Goal: Information Seeking & Learning: Check status

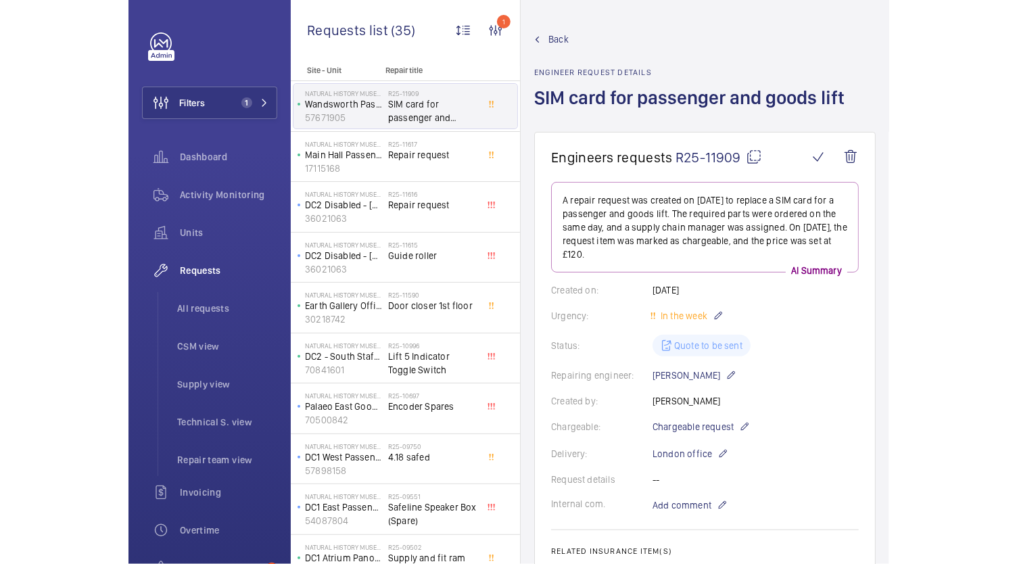
scroll to position [254, 0]
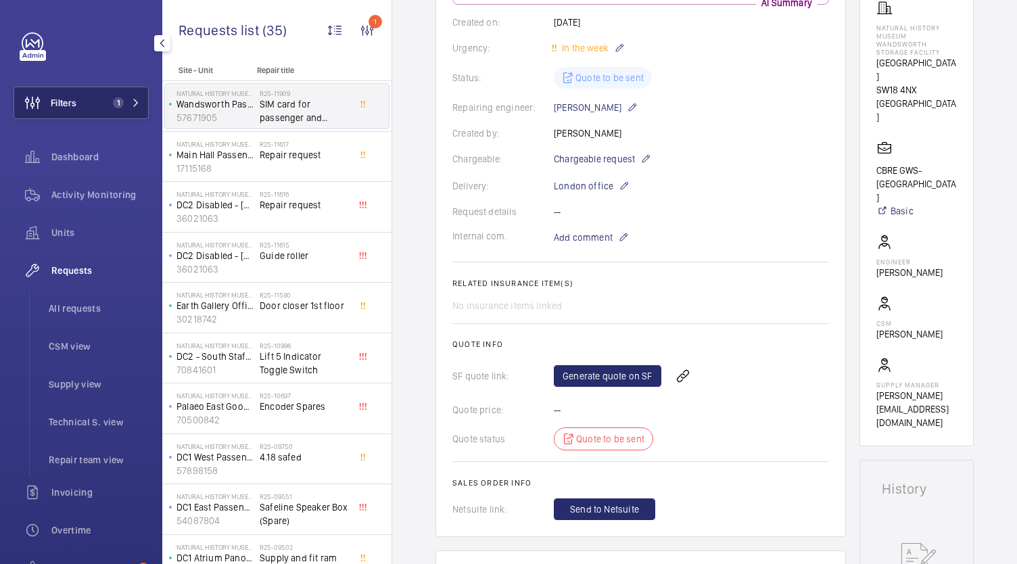
click at [58, 116] on span "Filters" at bounding box center [45, 103] width 62 height 32
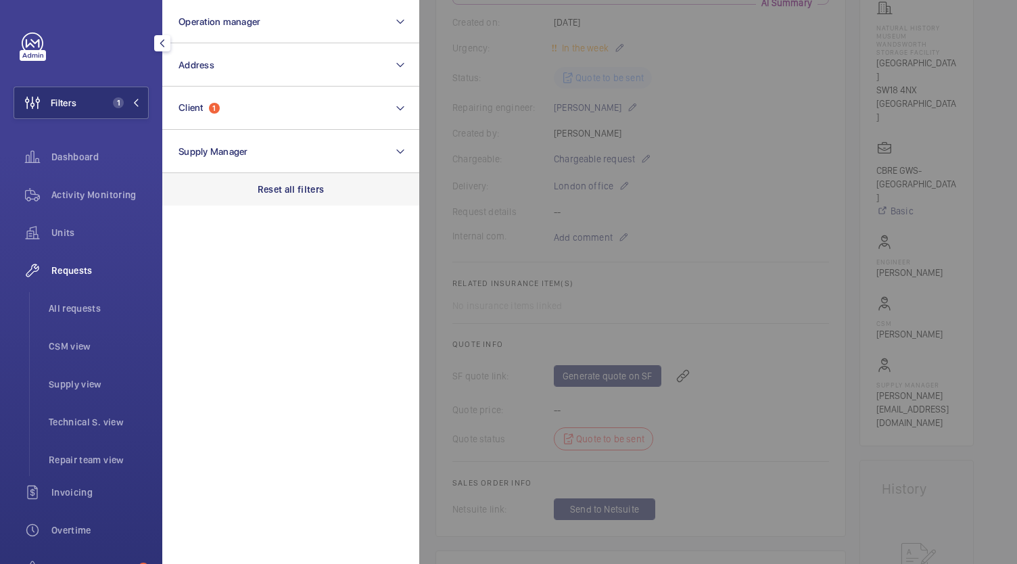
click at [297, 189] on p "Reset all filters" at bounding box center [291, 189] width 67 height 14
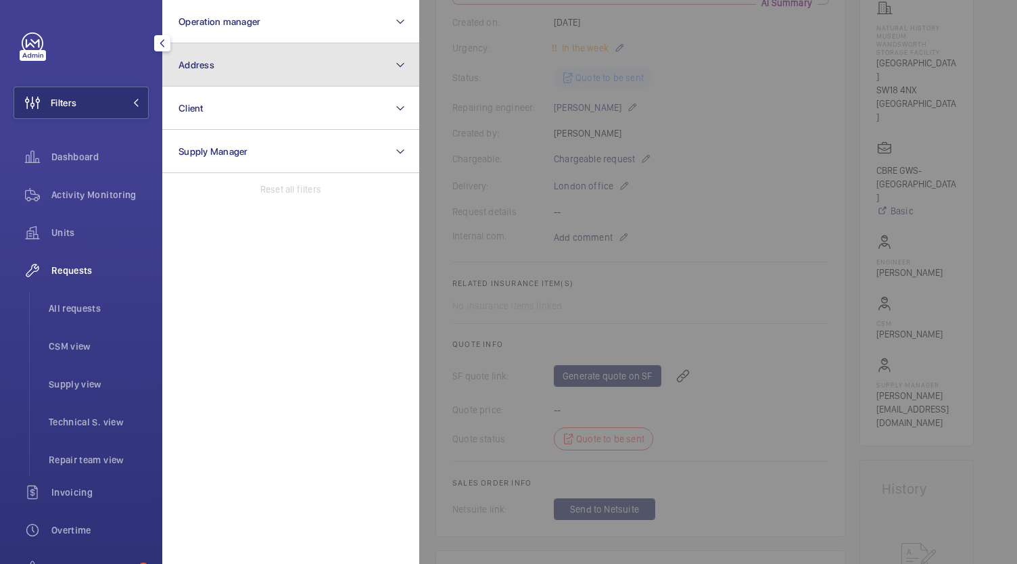
click at [285, 51] on button "Address" at bounding box center [290, 64] width 257 height 43
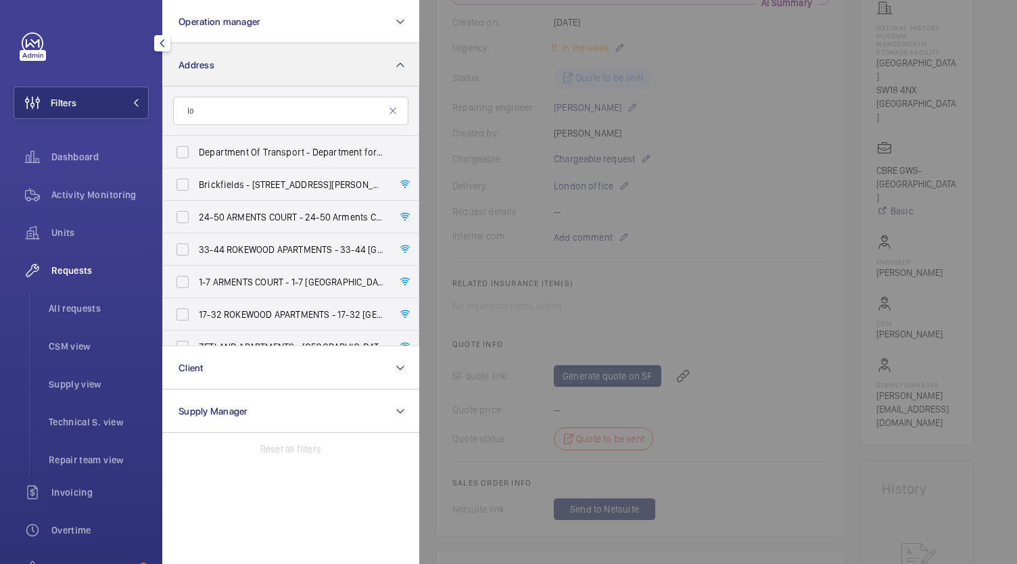
type input "l"
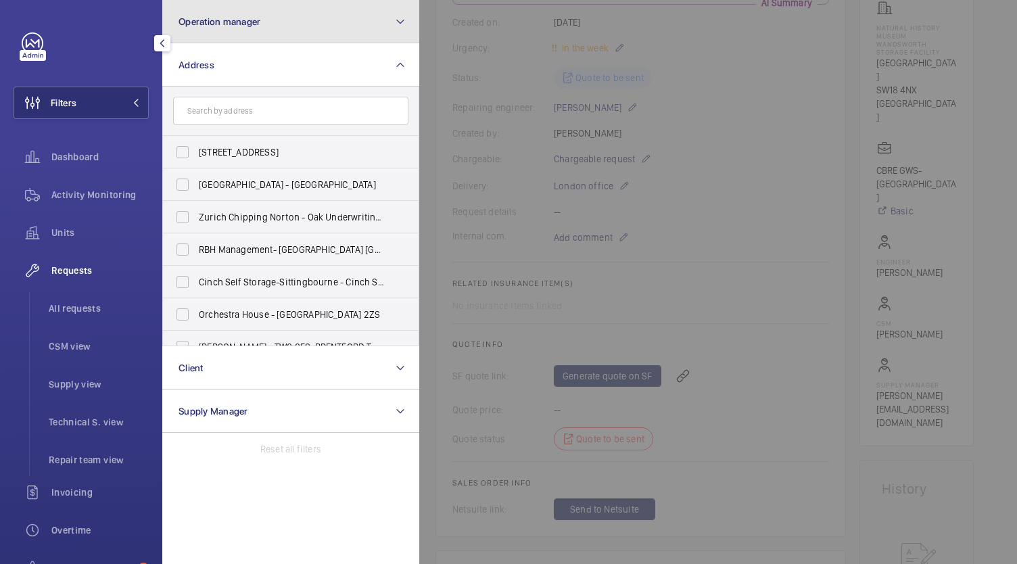
click at [351, 20] on button "Operation manager" at bounding box center [290, 21] width 257 height 43
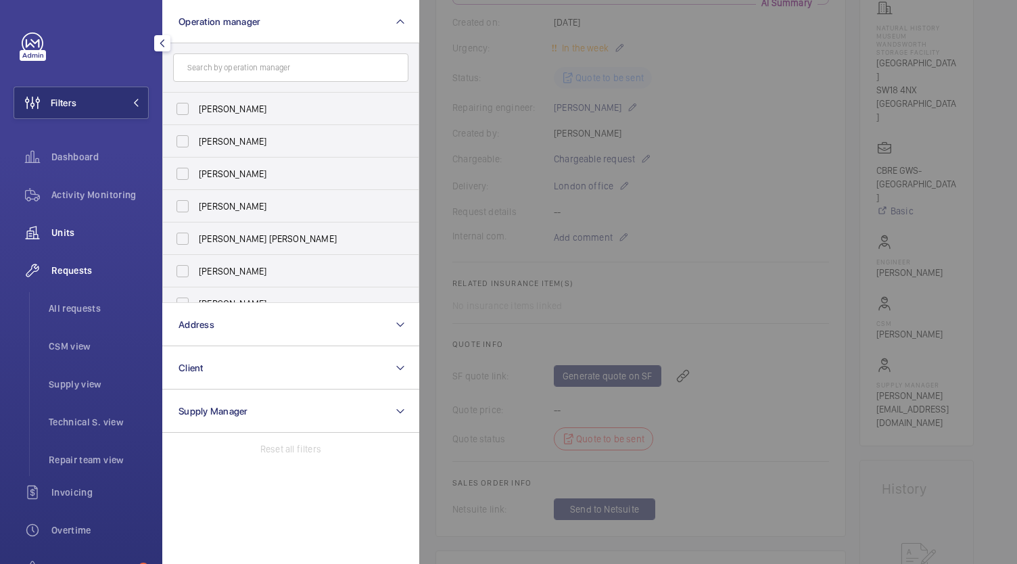
click at [76, 240] on div "Units" at bounding box center [81, 232] width 135 height 32
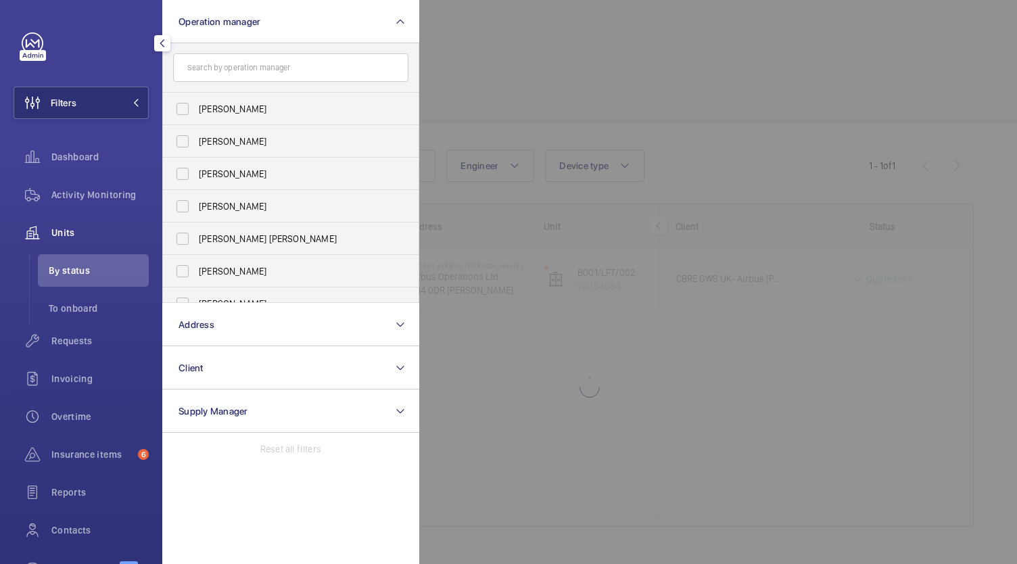
click at [62, 232] on span "Units" at bounding box center [99, 233] width 97 height 14
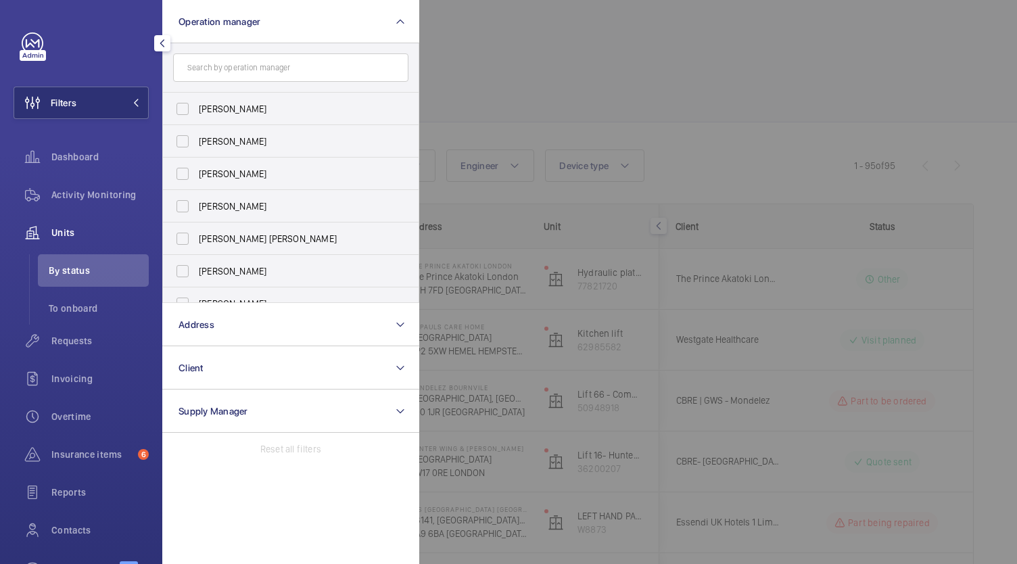
click at [53, 242] on div "Units" at bounding box center [81, 232] width 135 height 32
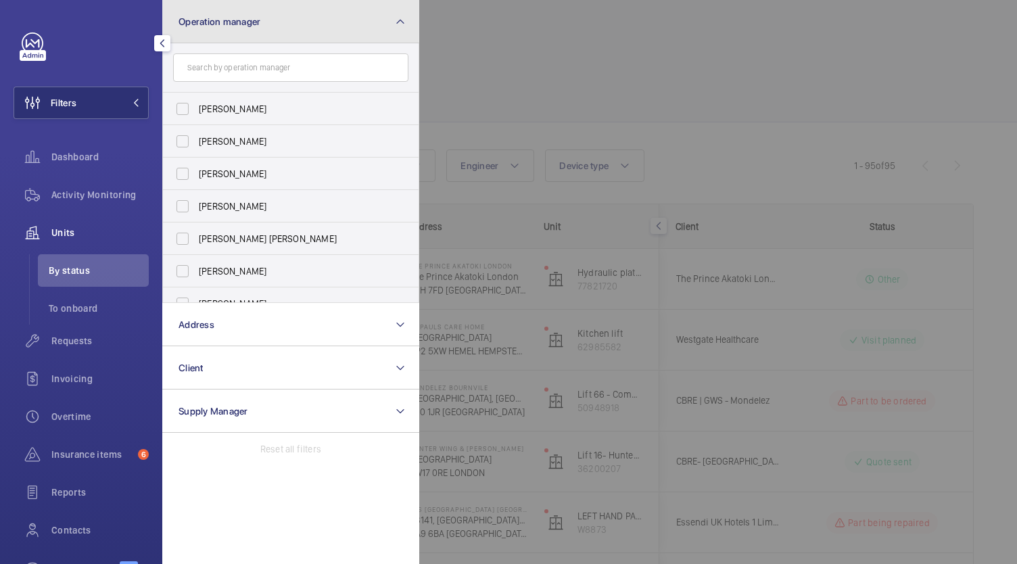
click at [397, 20] on mat-icon at bounding box center [400, 22] width 11 height 16
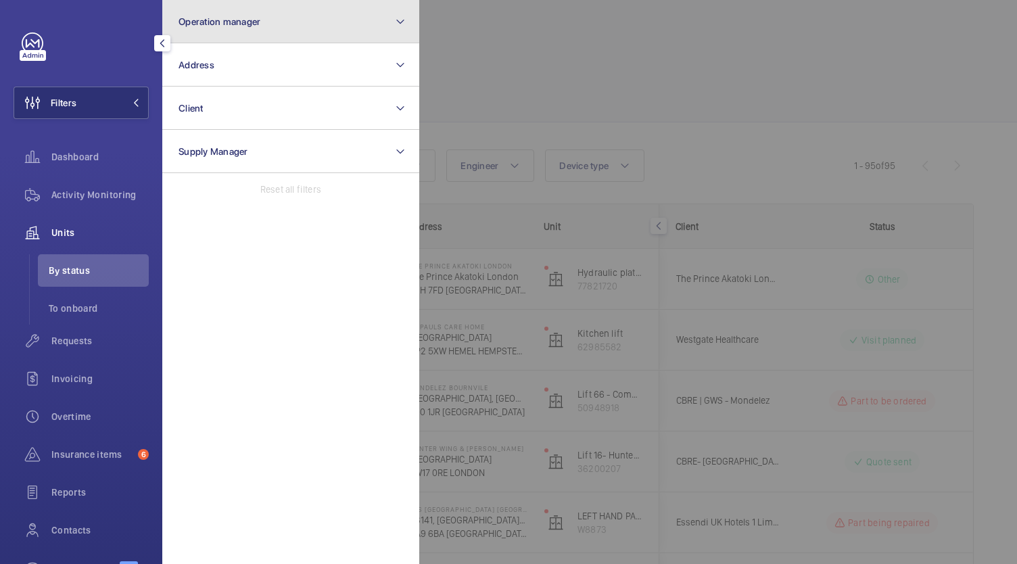
click at [397, 20] on mat-icon at bounding box center [400, 22] width 11 height 16
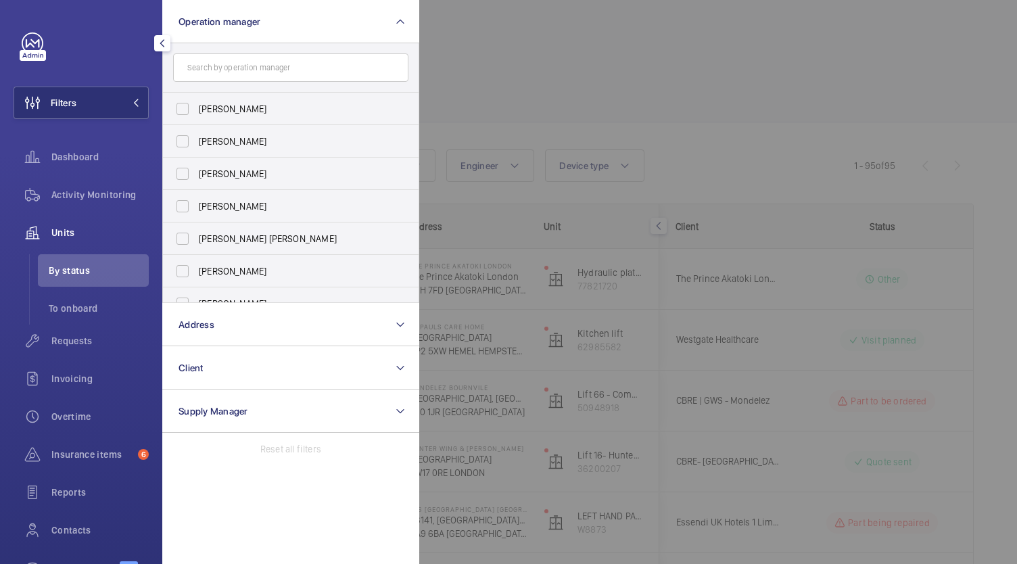
click at [162, 43] on mat-icon "button" at bounding box center [162, 43] width 16 height 11
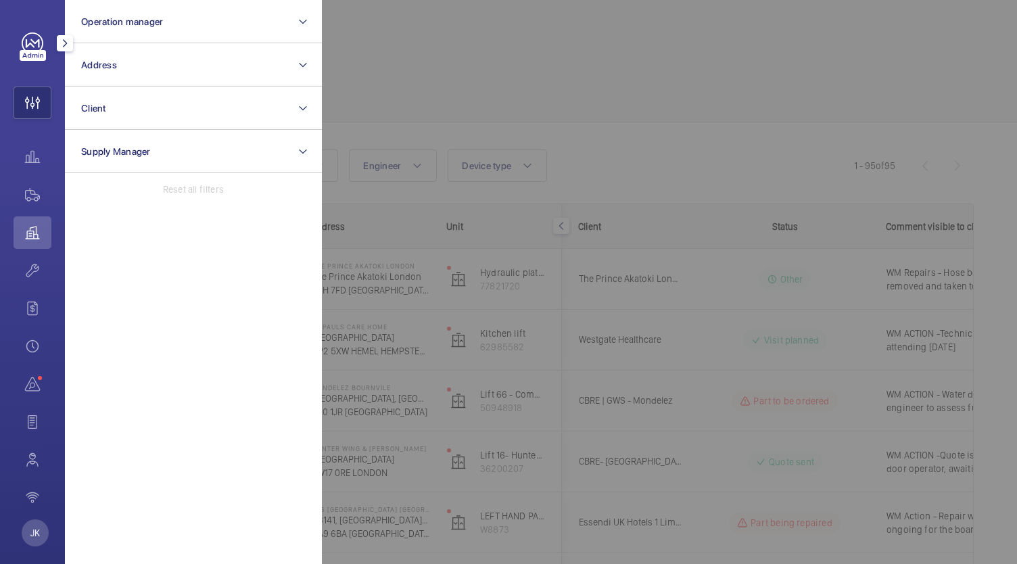
click at [68, 39] on mat-icon "button" at bounding box center [65, 43] width 16 height 11
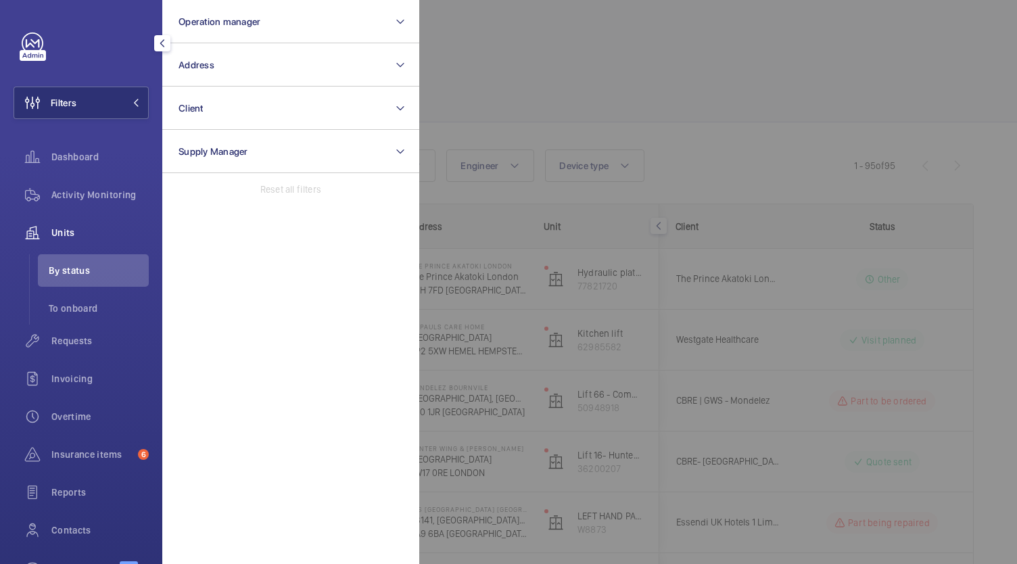
click at [86, 230] on span "Units" at bounding box center [99, 233] width 97 height 14
click at [58, 232] on span "Units" at bounding box center [99, 233] width 97 height 14
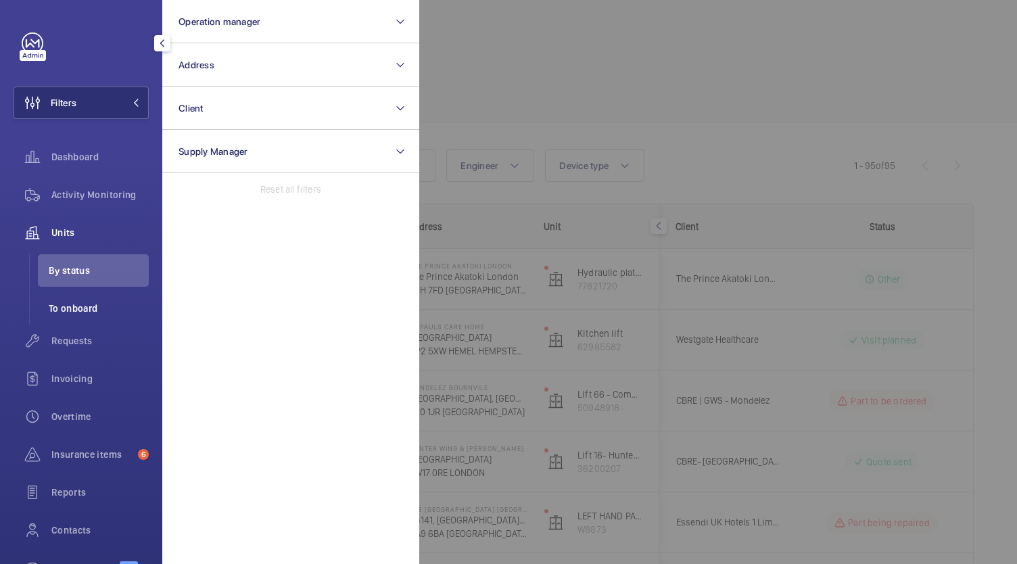
click at [72, 312] on span "To onboard" at bounding box center [99, 308] width 100 height 14
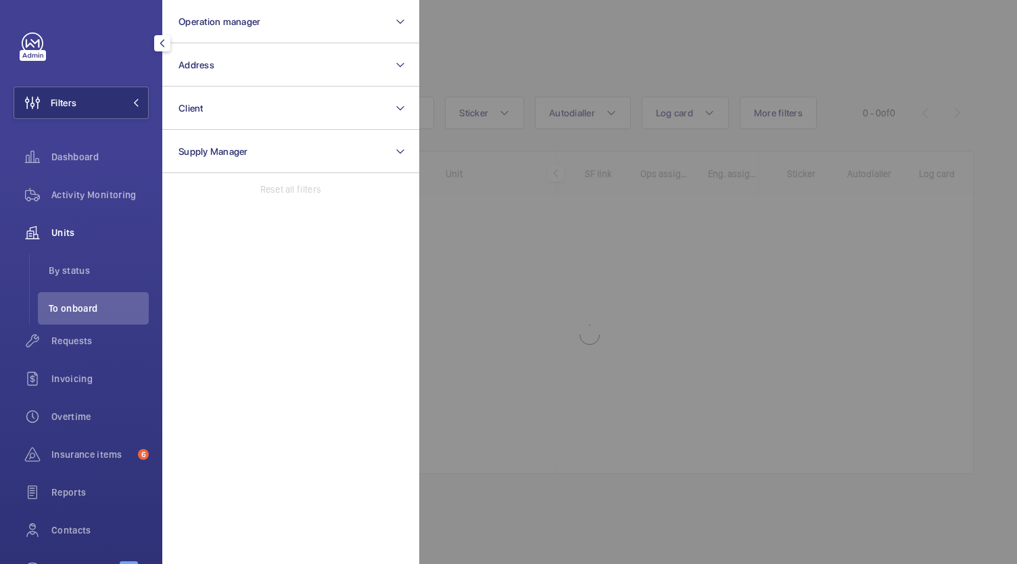
click at [69, 239] on div "Units" at bounding box center [81, 232] width 135 height 32
click at [84, 191] on span "Activity Monitoring" at bounding box center [99, 195] width 97 height 14
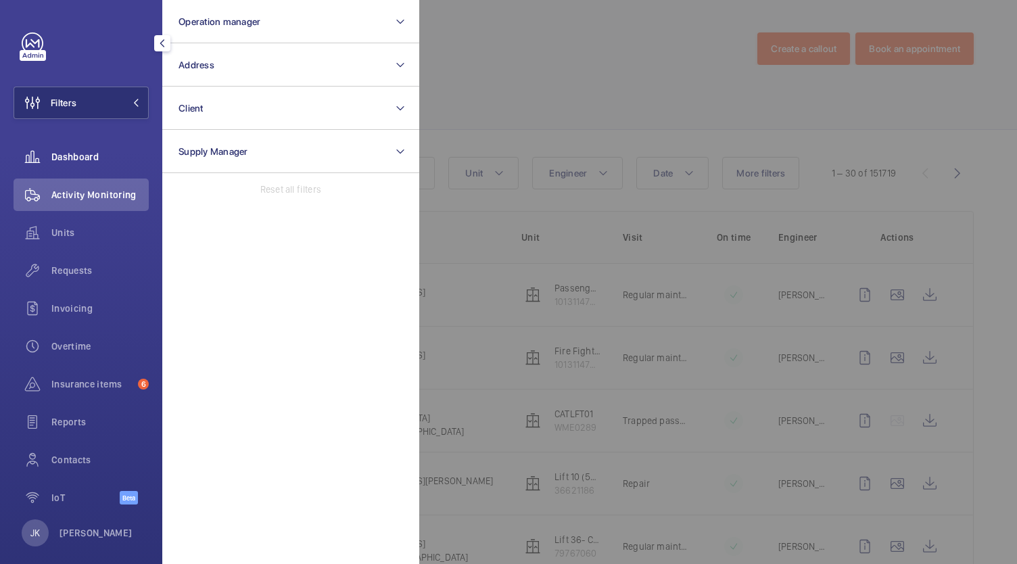
click at [88, 160] on span "Dashboard" at bounding box center [99, 157] width 97 height 14
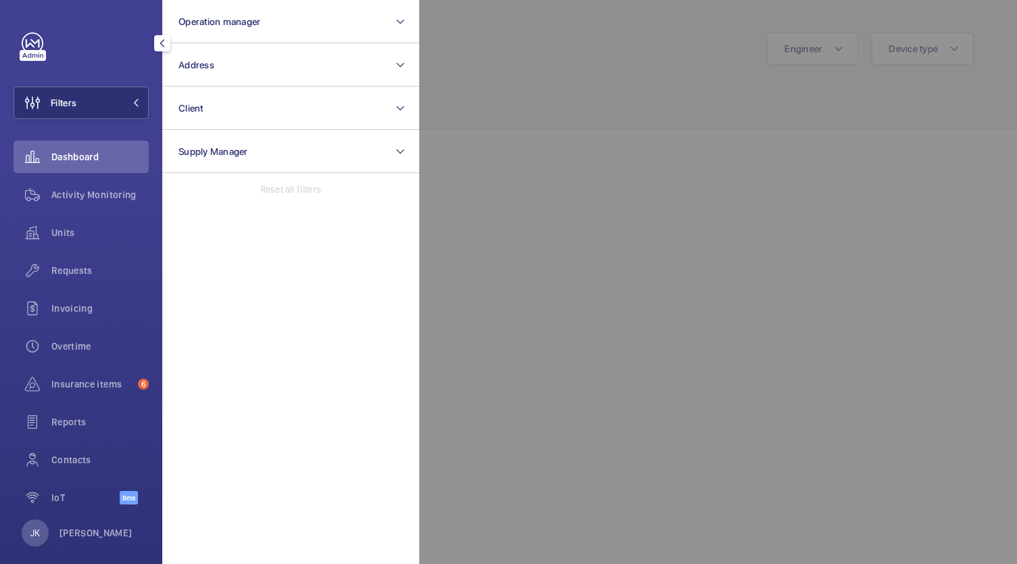
click at [597, 294] on div at bounding box center [927, 282] width 1017 height 564
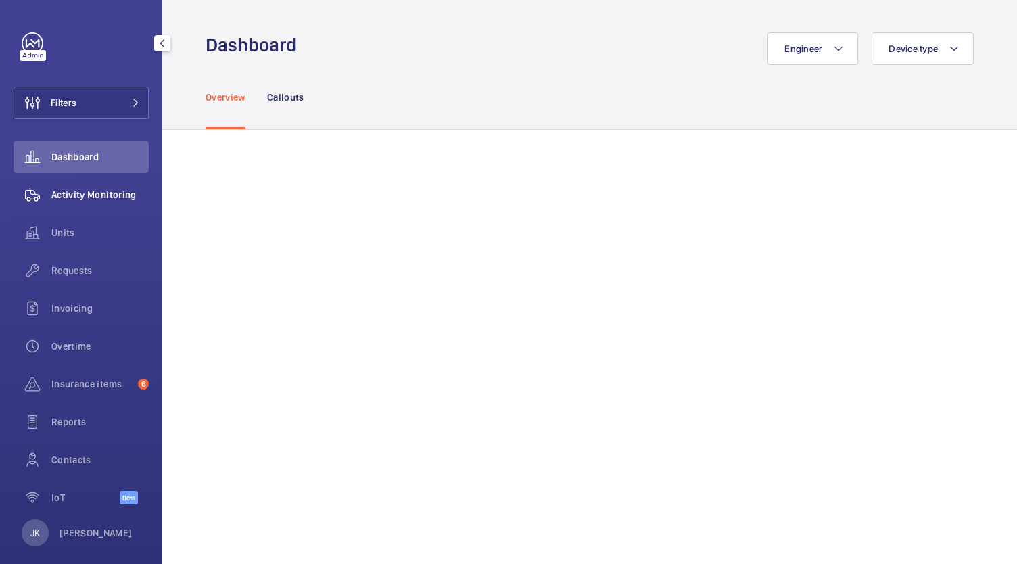
click at [107, 197] on span "Activity Monitoring" at bounding box center [99, 195] width 97 height 14
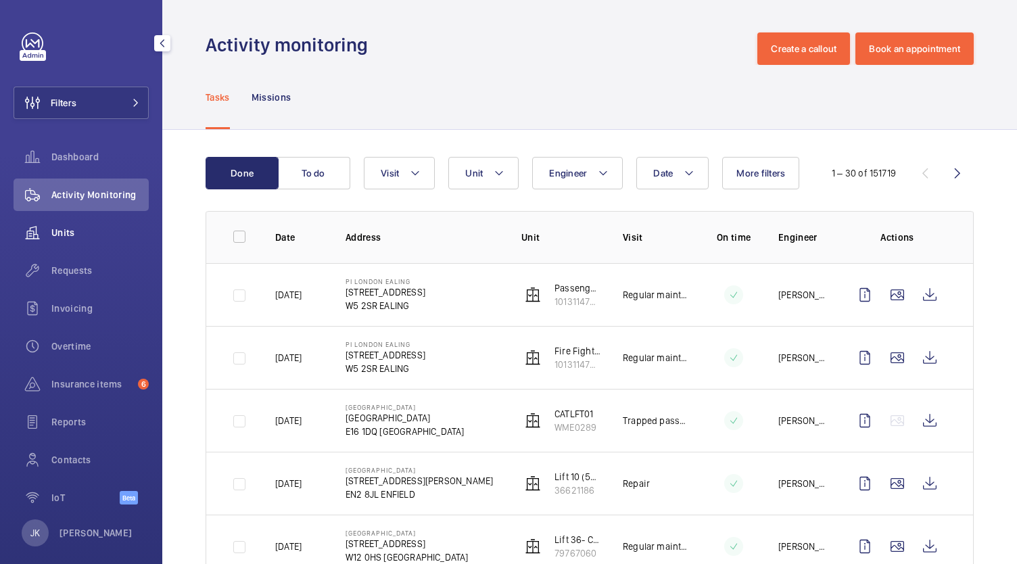
click at [59, 224] on div "Units" at bounding box center [81, 232] width 135 height 32
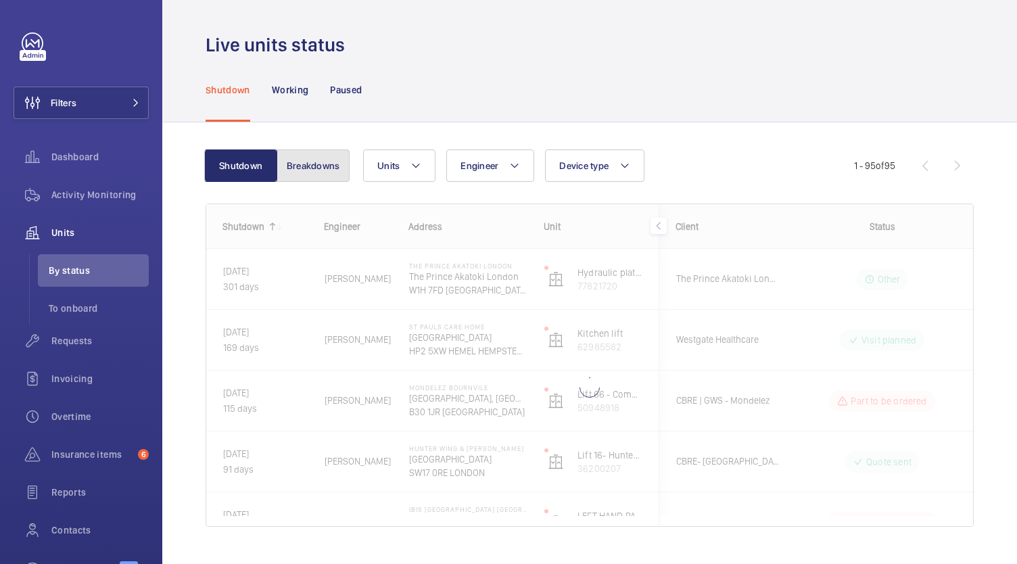
click at [297, 171] on button "Breakdowns" at bounding box center [312, 165] width 73 height 32
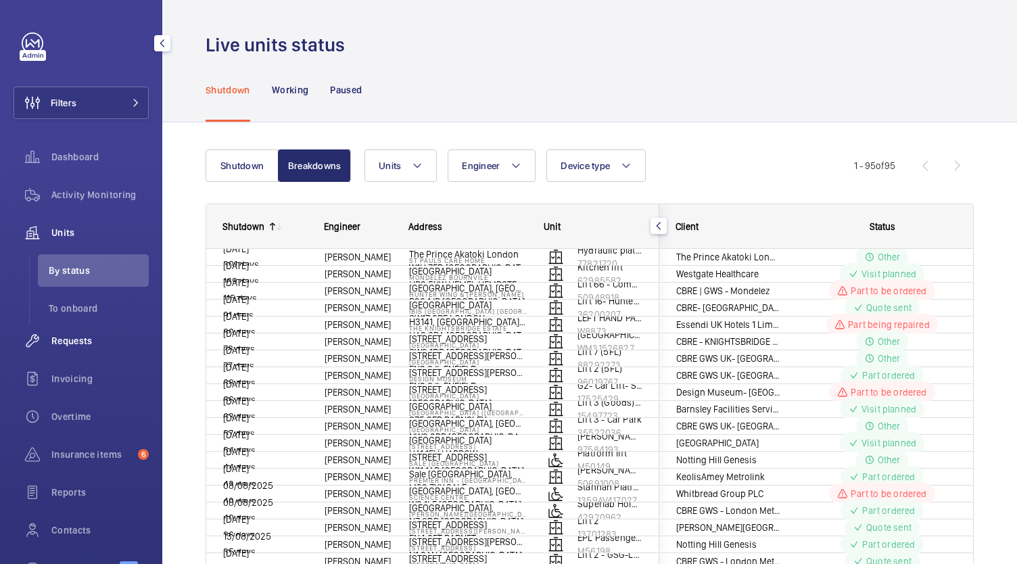
click at [84, 341] on span "Requests" at bounding box center [99, 341] width 97 height 14
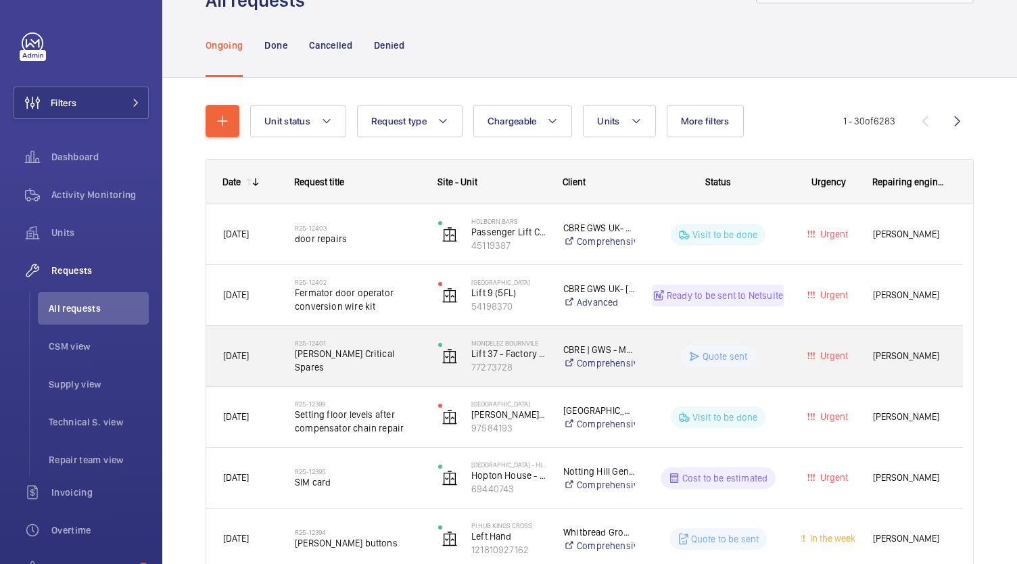
scroll to position [61, 0]
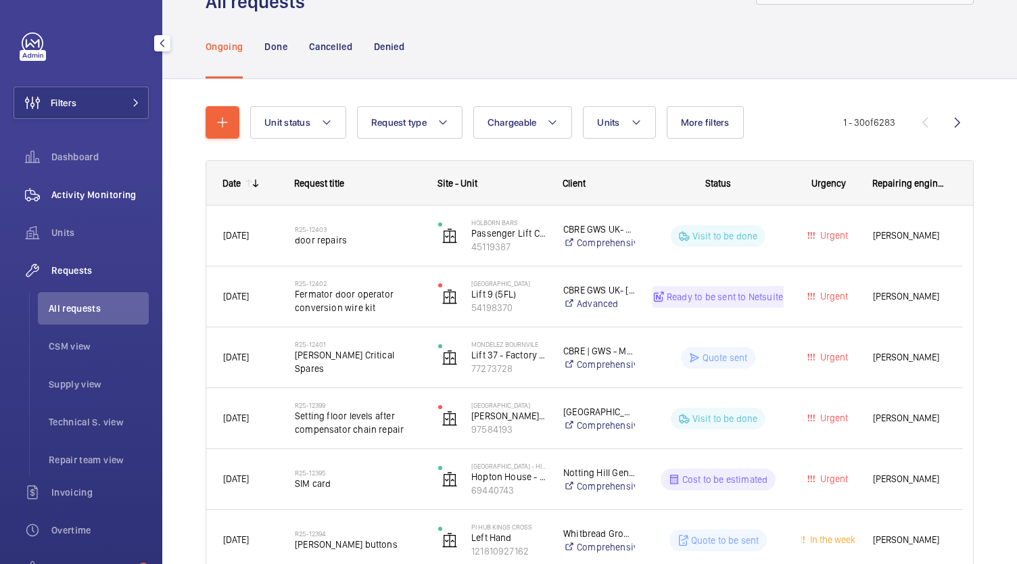
click at [78, 191] on span "Activity Monitoring" at bounding box center [99, 195] width 97 height 14
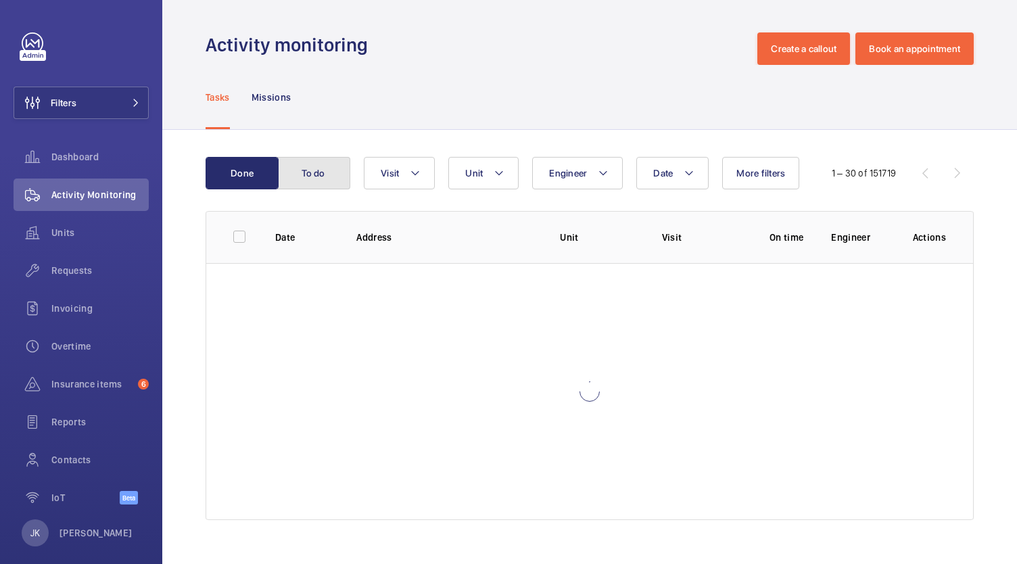
click at [309, 176] on button "To do" at bounding box center [313, 173] width 73 height 32
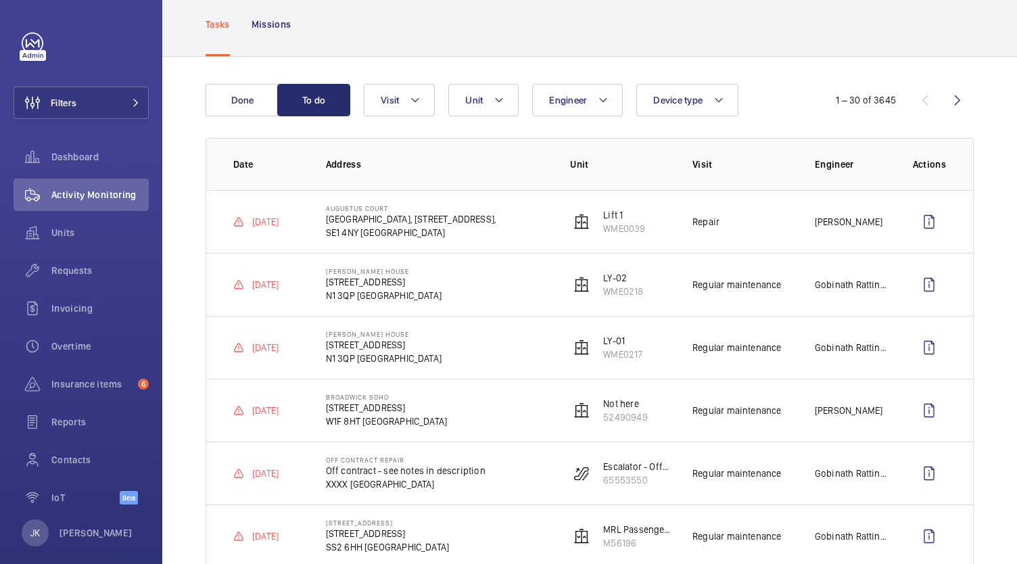
scroll to position [59, 0]
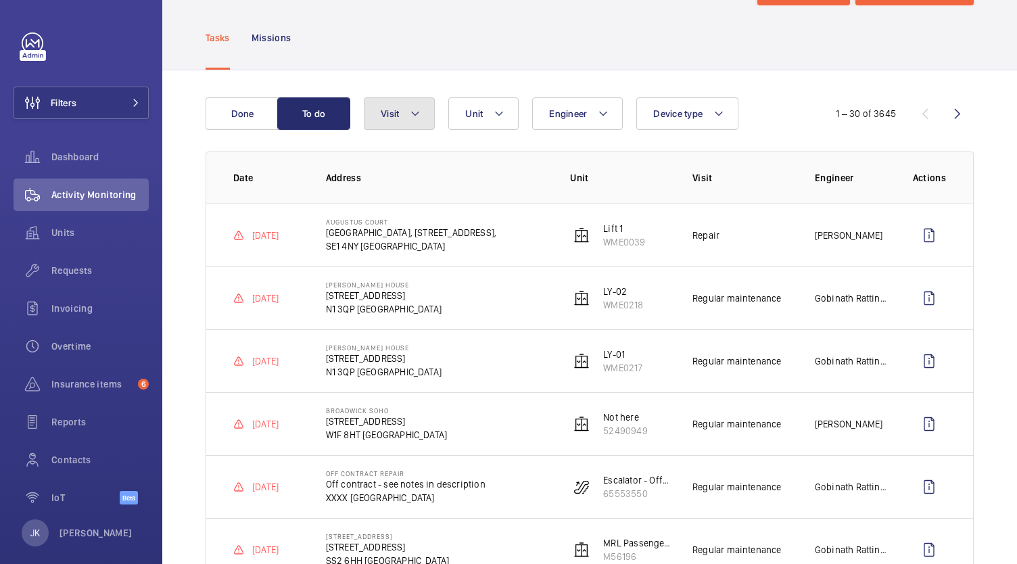
click at [414, 118] on mat-icon at bounding box center [415, 113] width 11 height 16
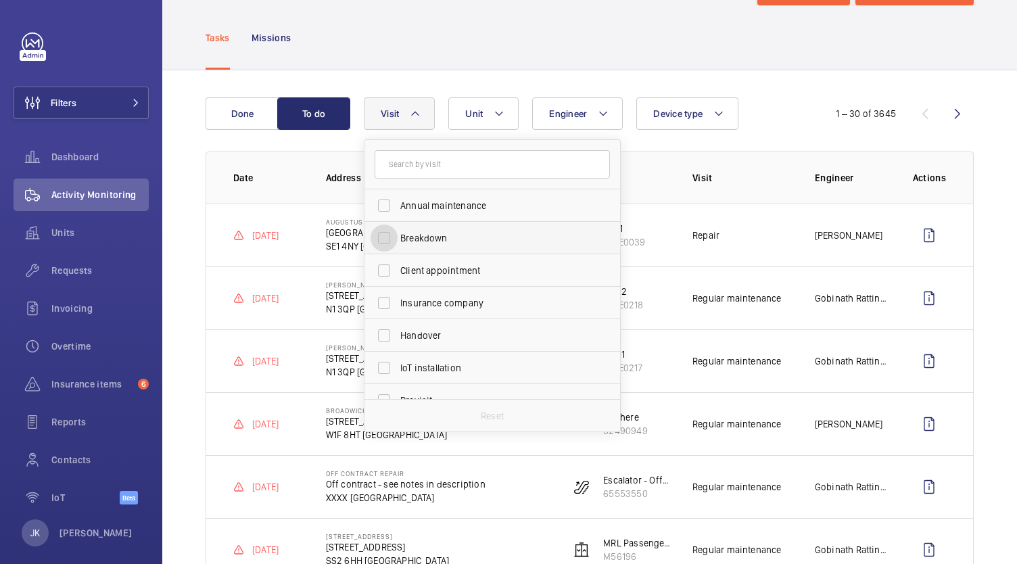
click at [387, 235] on input "Breakdown" at bounding box center [383, 237] width 27 height 27
checkbox input "true"
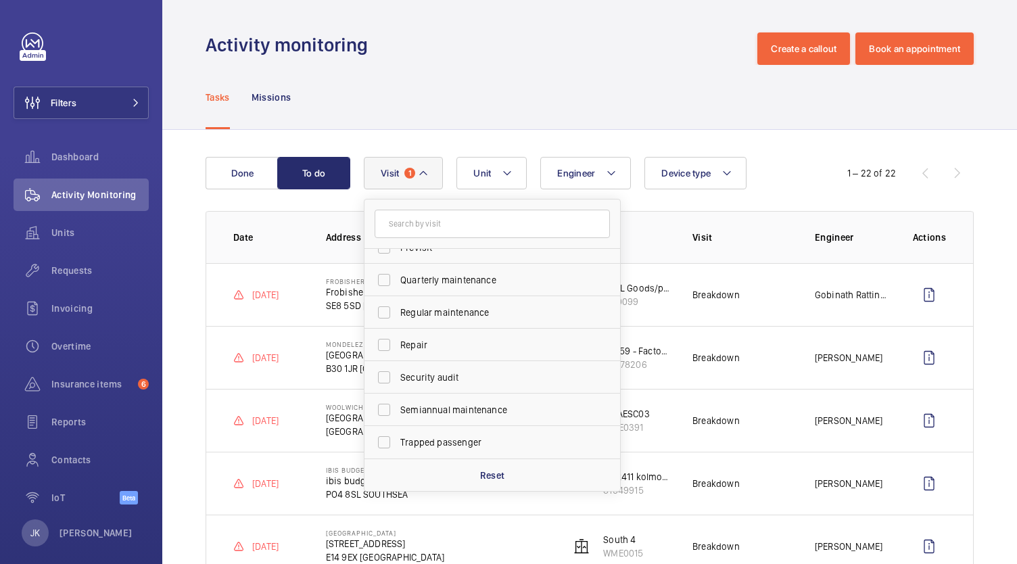
scroll to position [212, 0]
click at [465, 452] on label "Trapped passenger" at bounding box center [481, 442] width 235 height 32
click at [397, 452] on input "Trapped passenger" at bounding box center [383, 442] width 27 height 27
checkbox input "true"
click at [631, 62] on div "Activity monitoring Create a callout Book an appointment" at bounding box center [589, 48] width 768 height 32
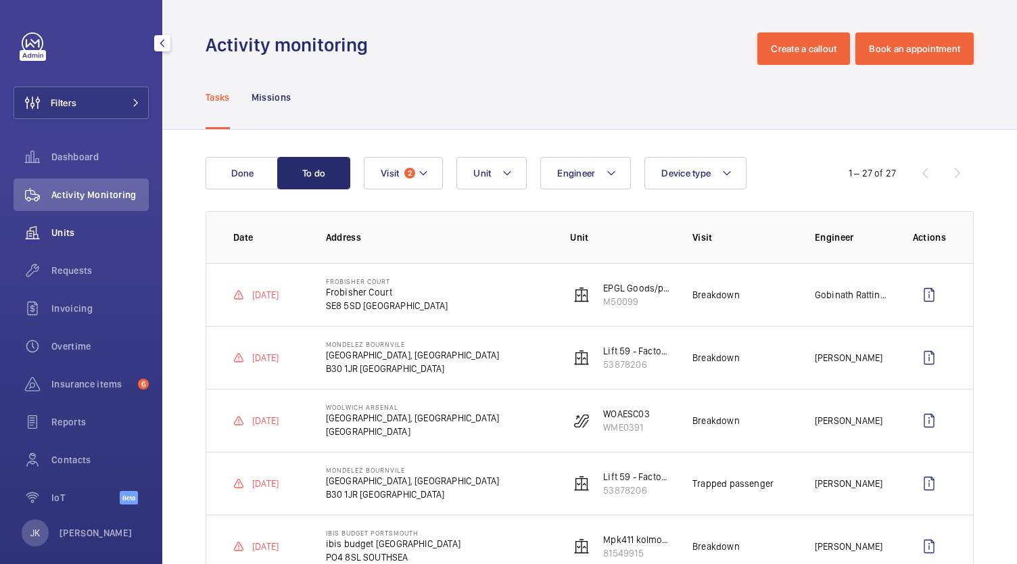
click at [79, 221] on div "Units" at bounding box center [81, 232] width 135 height 32
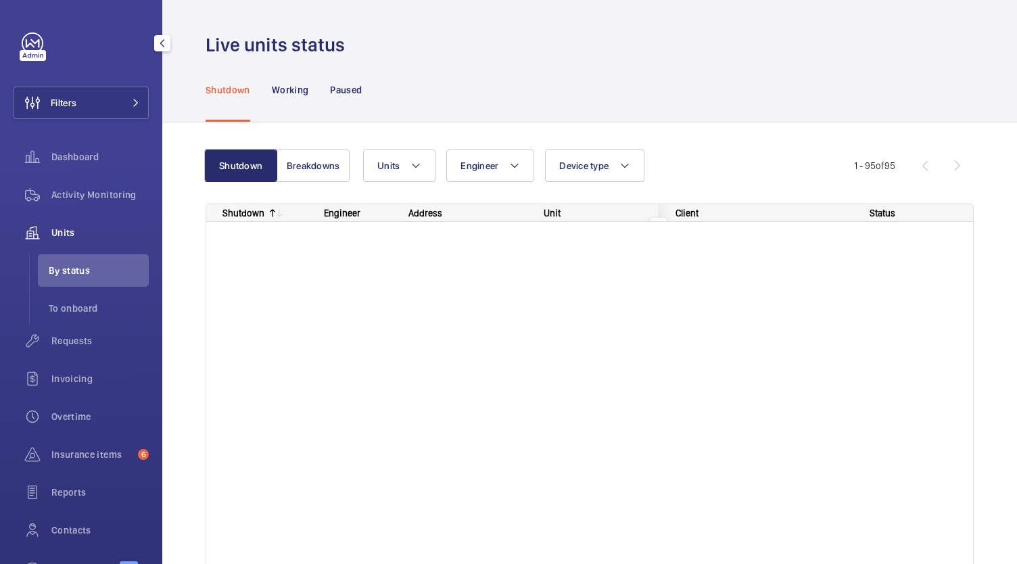
click at [66, 233] on span "Units" at bounding box center [99, 233] width 97 height 14
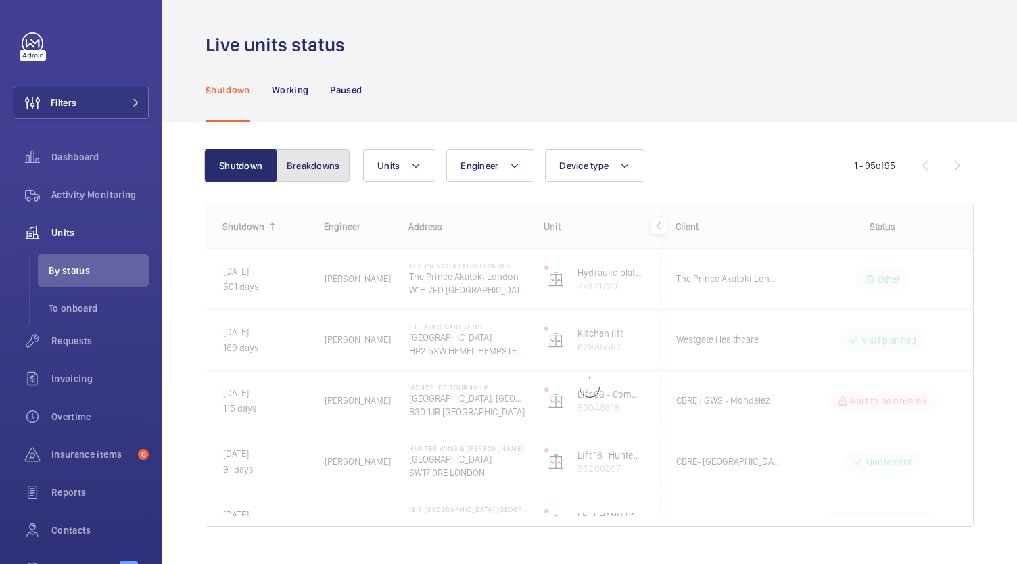
click at [337, 167] on button "Breakdowns" at bounding box center [312, 165] width 73 height 32
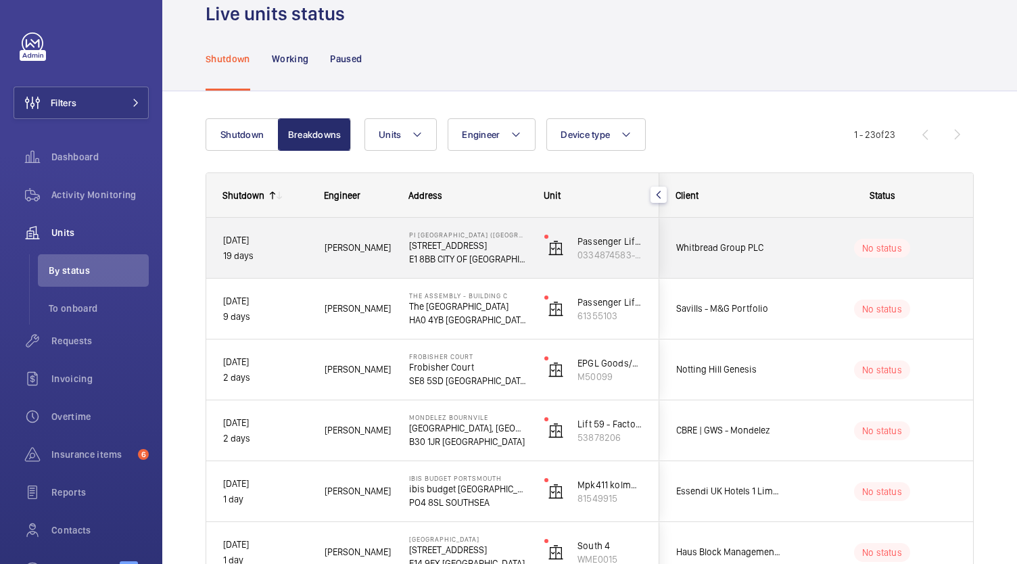
scroll to position [32, 0]
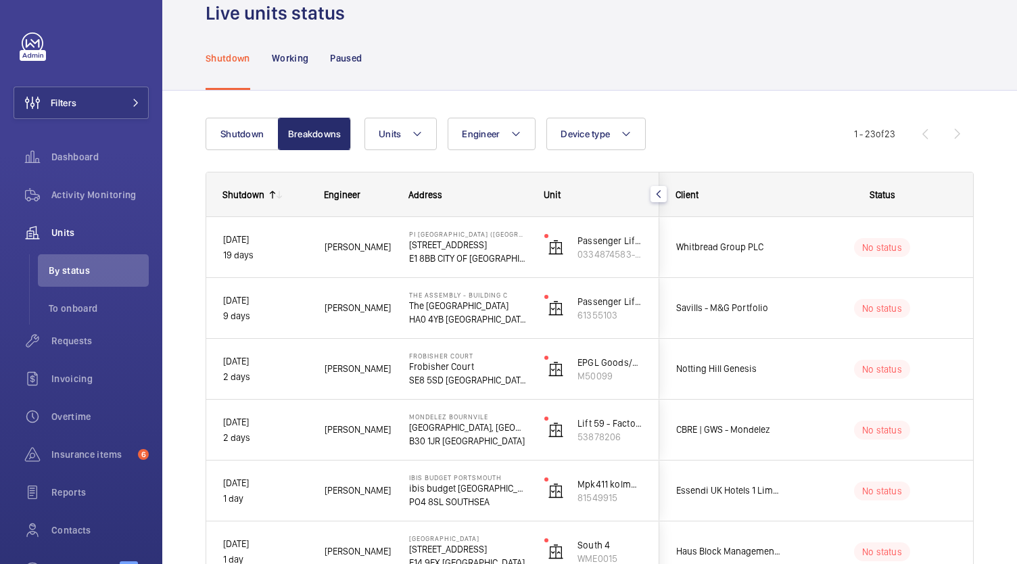
click at [267, 195] on mat-icon at bounding box center [272, 194] width 11 height 11
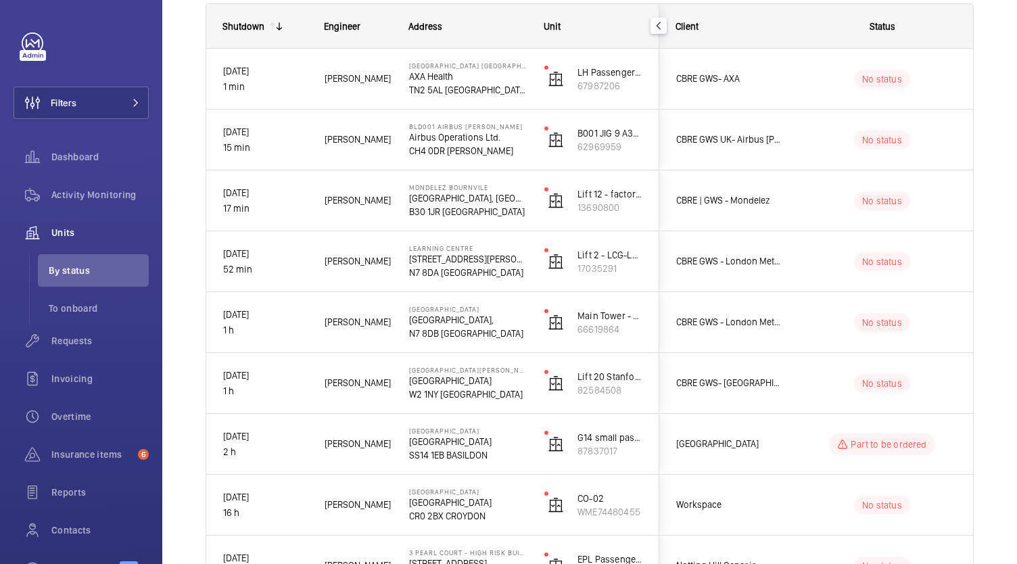
scroll to position [207, 0]
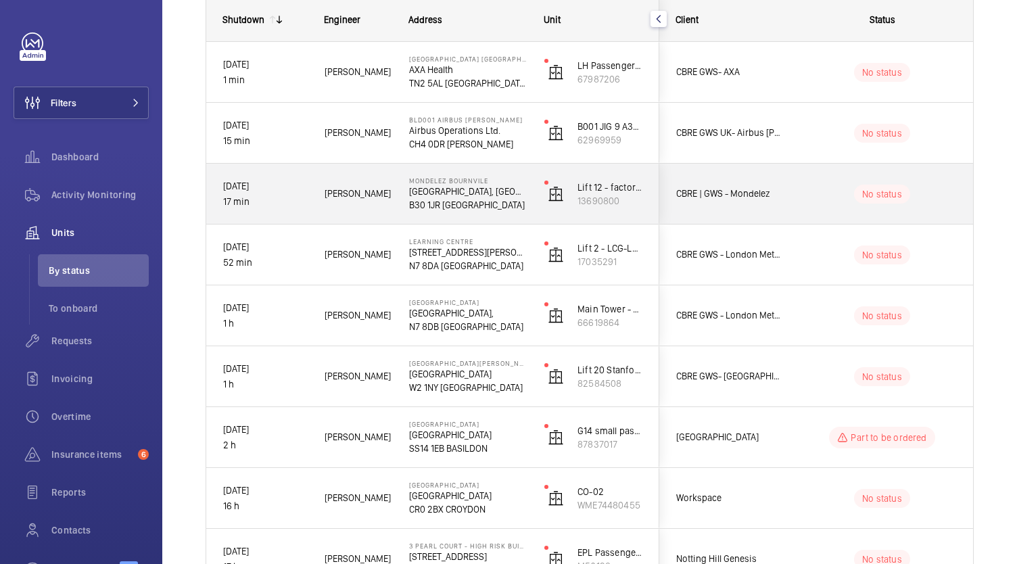
click at [376, 259] on span "[PERSON_NAME]" at bounding box center [357, 255] width 67 height 16
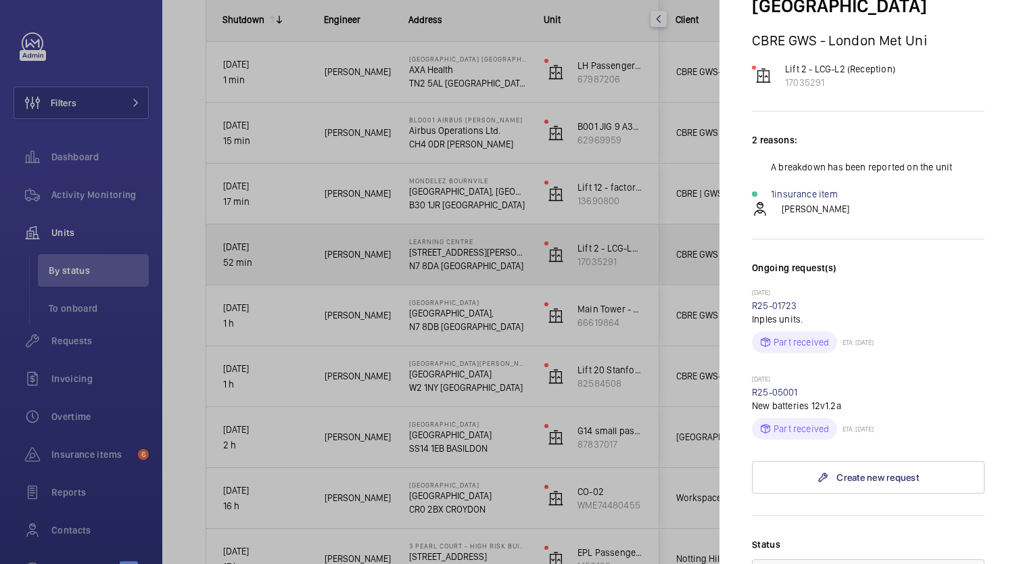
scroll to position [0, 0]
